Goal: Task Accomplishment & Management: Complete application form

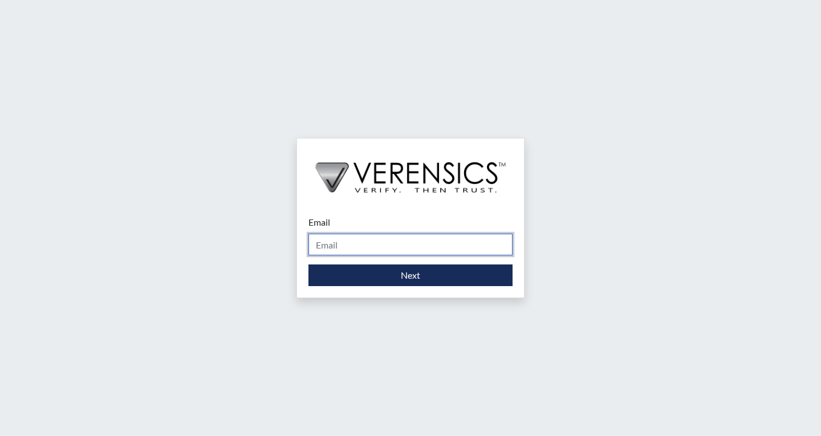
click at [401, 245] on input "Email" at bounding box center [411, 245] width 204 height 22
type input "[EMAIL_ADDRESS][PERSON_NAME][DOMAIN_NAME]"
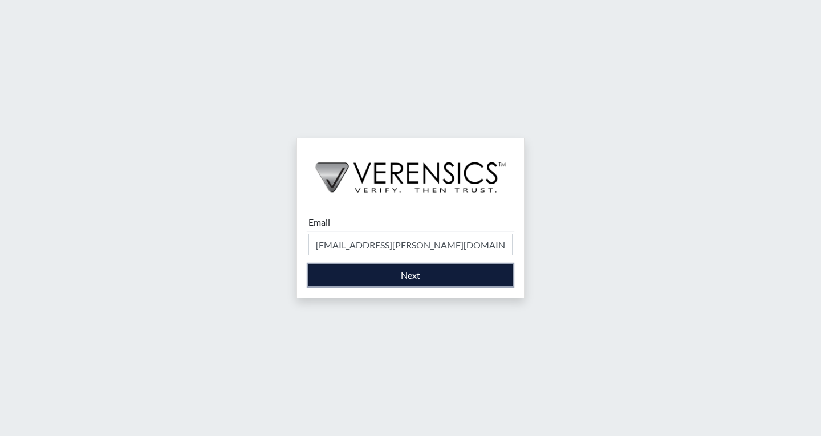
drag, startPoint x: 400, startPoint y: 255, endPoint x: 391, endPoint y: 277, distance: 23.3
click at [391, 277] on button "Next" at bounding box center [411, 276] width 204 height 22
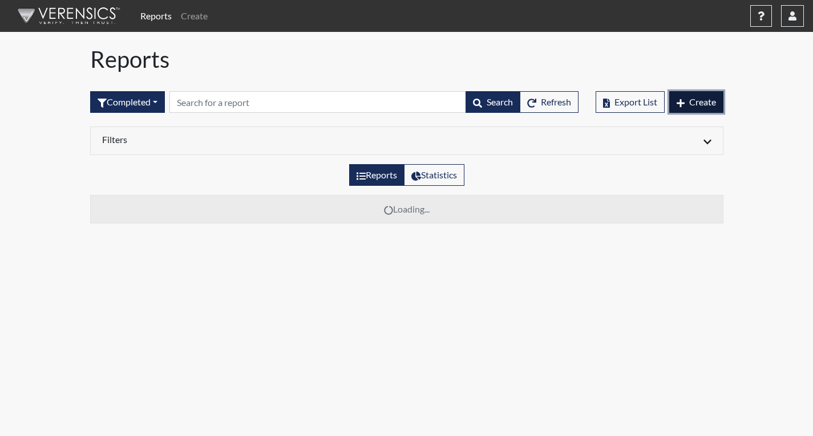
click at [705, 99] on span "Create" at bounding box center [702, 101] width 27 height 11
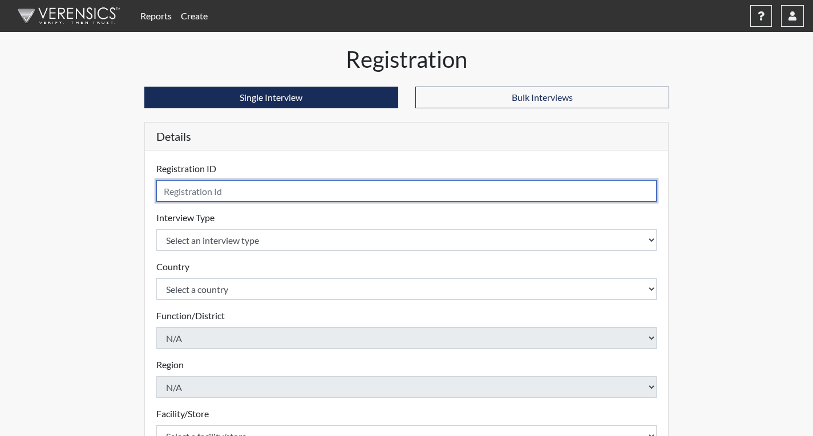
click at [285, 192] on input "text" at bounding box center [406, 191] width 501 height 22
type input "jnr9274"
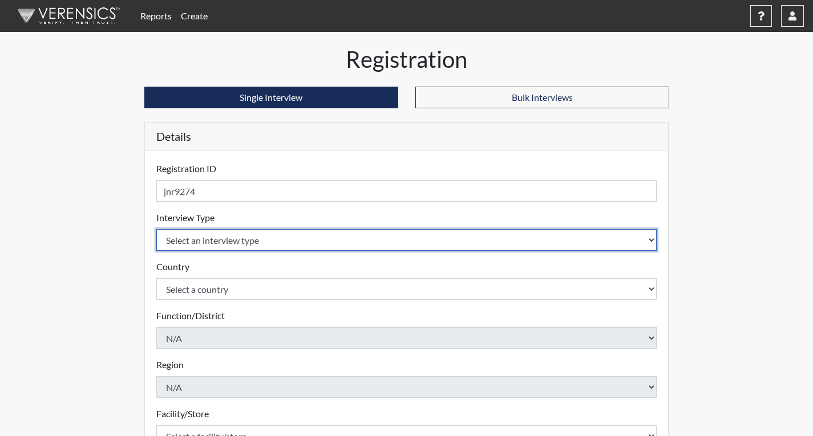
click at [281, 235] on select "Select an interview type Corrections Pre-Employment" at bounding box center [406, 240] width 501 height 22
select select "ff733e93-e1bf-11ea-9c9f-0eff0cf7eb8f"
click at [156, 229] on select "Select an interview type Corrections Pre-Employment" at bounding box center [406, 240] width 501 height 22
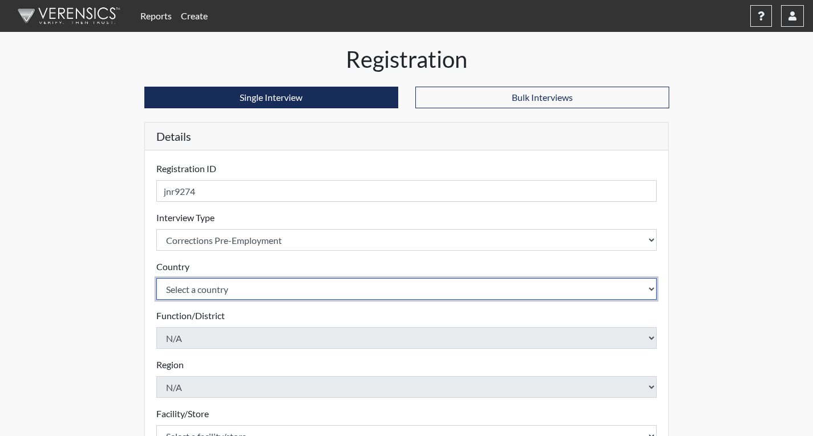
click at [284, 288] on select "Select a country [GEOGRAPHIC_DATA] [GEOGRAPHIC_DATA]" at bounding box center [406, 289] width 501 height 22
select select "united-states-of-[GEOGRAPHIC_DATA]"
click at [156, 278] on select "Select a country [GEOGRAPHIC_DATA] [GEOGRAPHIC_DATA]" at bounding box center [406, 289] width 501 height 22
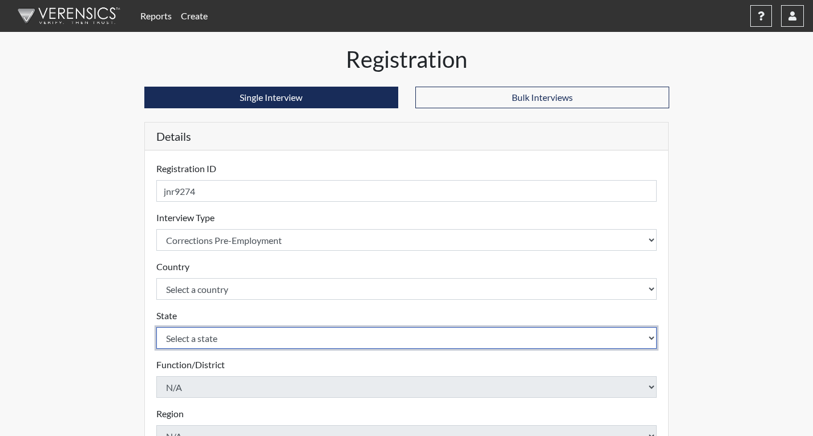
click at [278, 344] on select "Select a state [US_STATE] [US_STATE] [US_STATE] [US_STATE] [US_STATE] [US_STATE…" at bounding box center [406, 338] width 501 height 22
select select "GA"
click at [156, 327] on select "Select a state [US_STATE] [US_STATE] [US_STATE] [US_STATE] [US_STATE] [US_STATE…" at bounding box center [406, 338] width 501 height 22
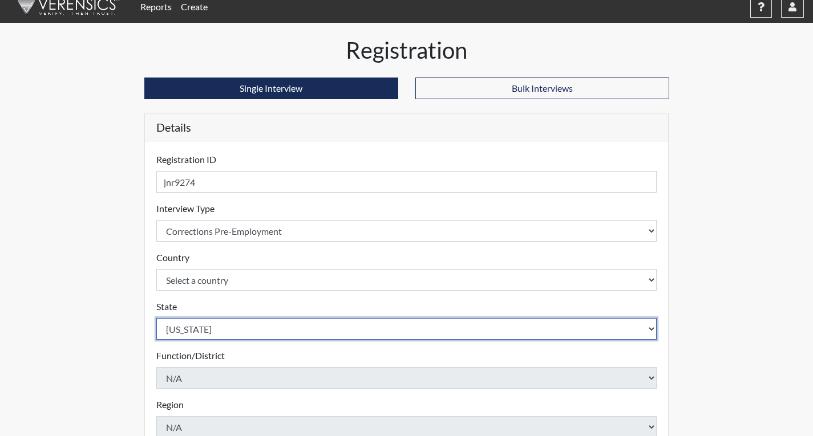
scroll to position [171, 0]
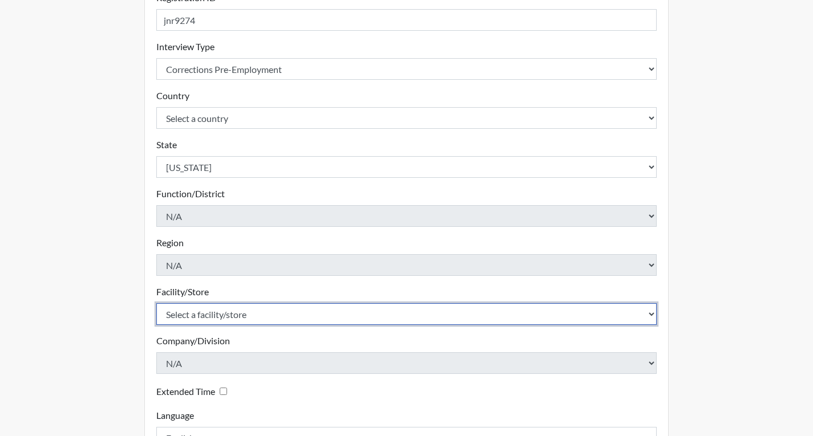
click at [271, 310] on select "Select a facility/store Coastal SP" at bounding box center [406, 314] width 501 height 22
select select "1ca32380-6dc3-48c7-adf5-9eb7d7284c70"
click at [156, 303] on select "Select a facility/store Coastal SP" at bounding box center [406, 314] width 501 height 22
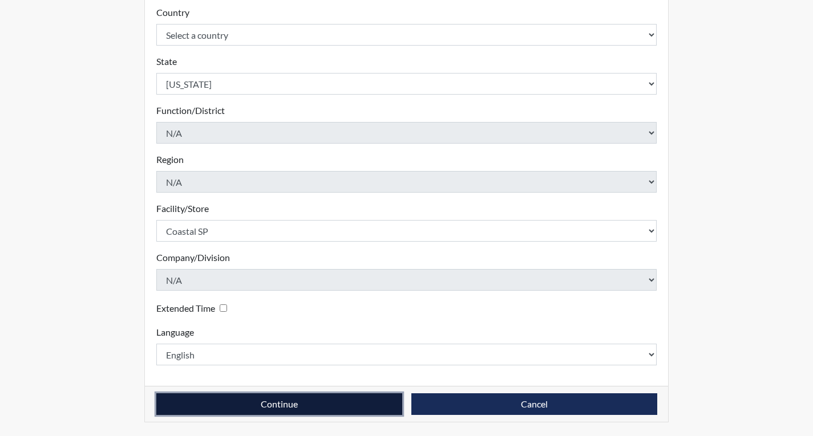
click at [393, 400] on button "Continue" at bounding box center [279, 405] width 246 height 22
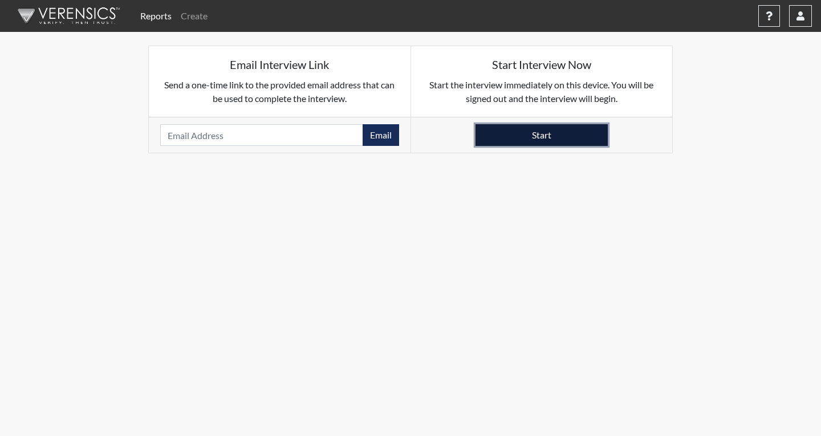
click at [539, 139] on button "Start" at bounding box center [542, 135] width 132 height 22
